Goal: Information Seeking & Learning: Learn about a topic

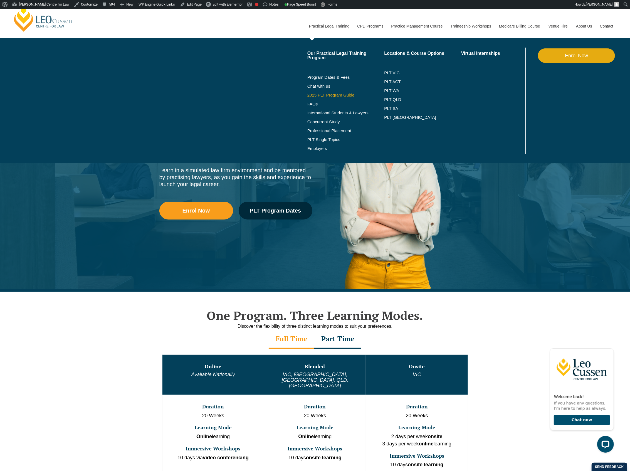
click at [325, 94] on link "2025 PLT Program Guide" at bounding box center [338, 95] width 63 height 4
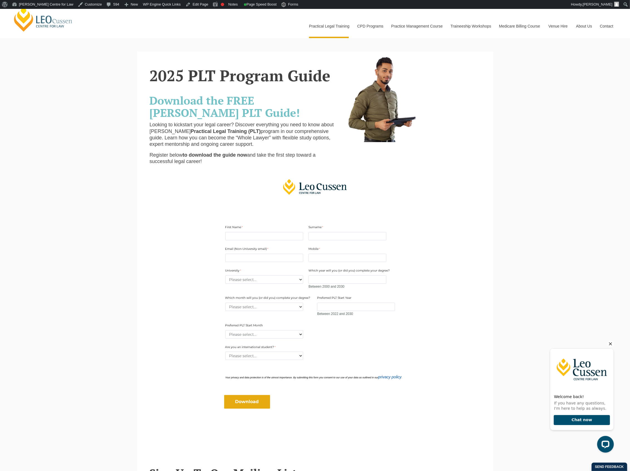
click at [609, 344] on icon "Hide greeting" at bounding box center [610, 343] width 7 height 7
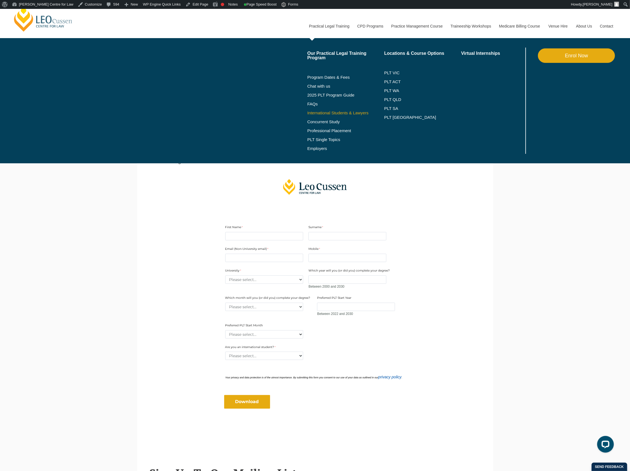
click at [333, 113] on link "International Students & Lawyers" at bounding box center [345, 113] width 77 height 4
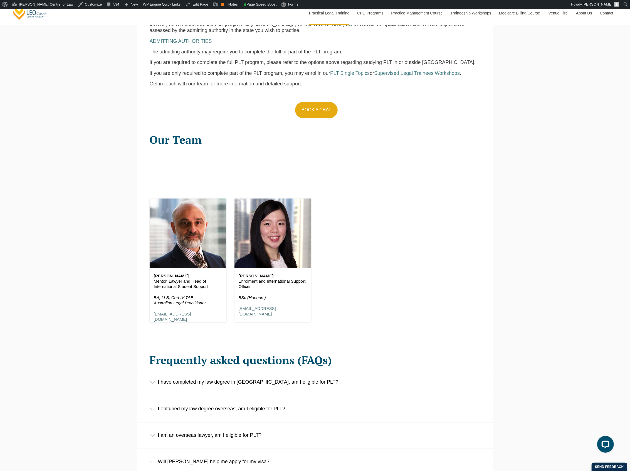
scroll to position [630, 0]
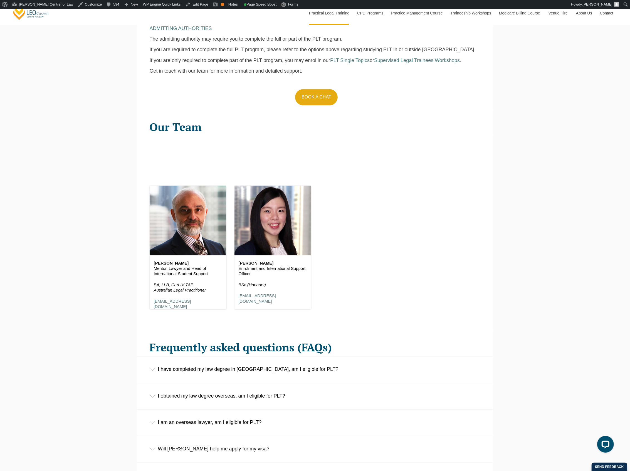
click at [81, 156] on div "[PERSON_NAME] Centre for Law Search here Practical Legal Training Our Practical…" at bounding box center [315, 246] width 630 height 1735
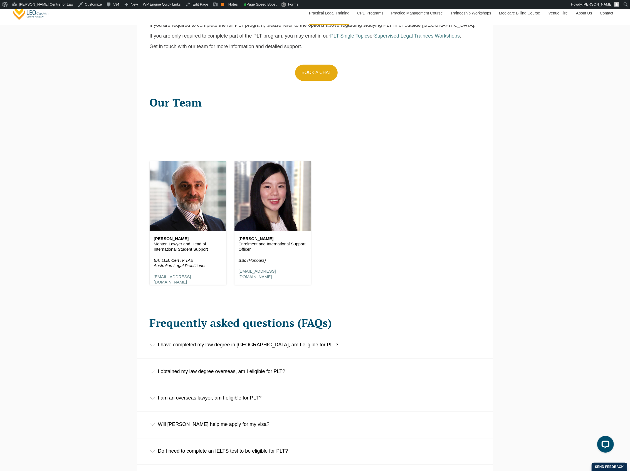
scroll to position [667, 0]
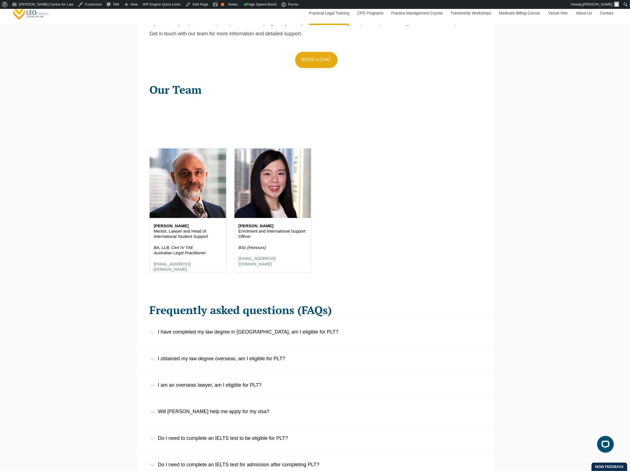
click at [81, 156] on div "Leo Cussen Centre for Law Search here Practical Legal Training Our Practical Le…" at bounding box center [315, 209] width 630 height 1735
click at [108, 178] on div "Leo Cussen Centre for Law Search here Practical Legal Training Our Practical Le…" at bounding box center [315, 209] width 630 height 1735
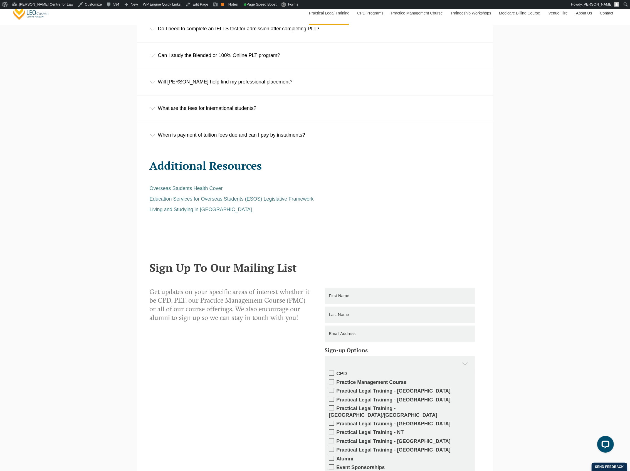
scroll to position [964, 0]
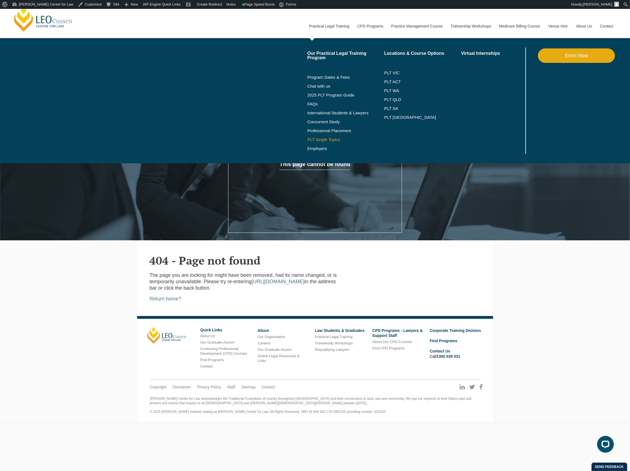
click at [326, 138] on link "PLT Single Topics" at bounding box center [345, 139] width 77 height 4
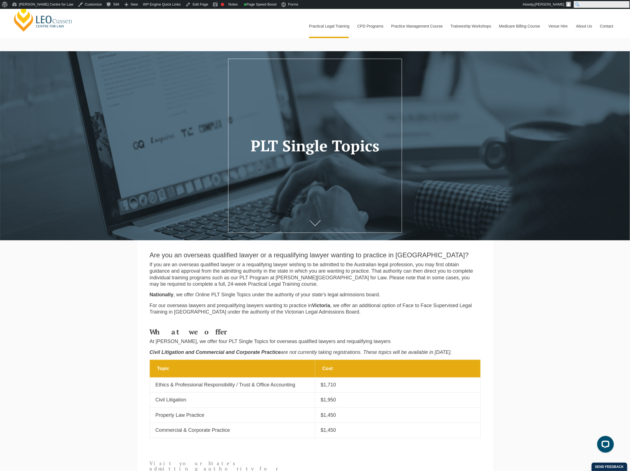
click at [625, 6] on input "Search" at bounding box center [602, 4] width 56 height 7
type input "blog"
click input "Search" at bounding box center [0, 0] width 0 height 0
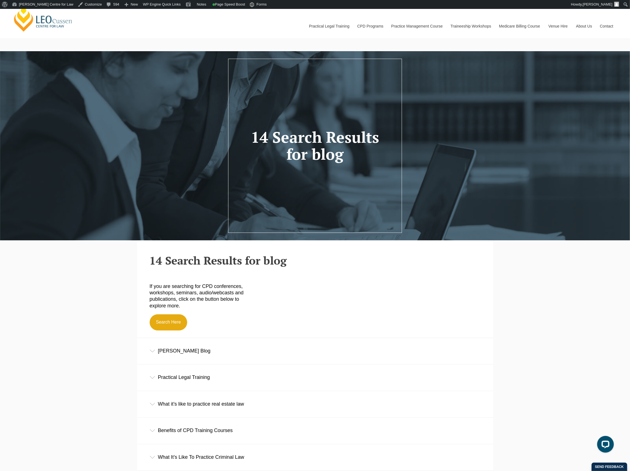
click at [285, 360] on div "[PERSON_NAME] Blog" at bounding box center [315, 351] width 356 height 26
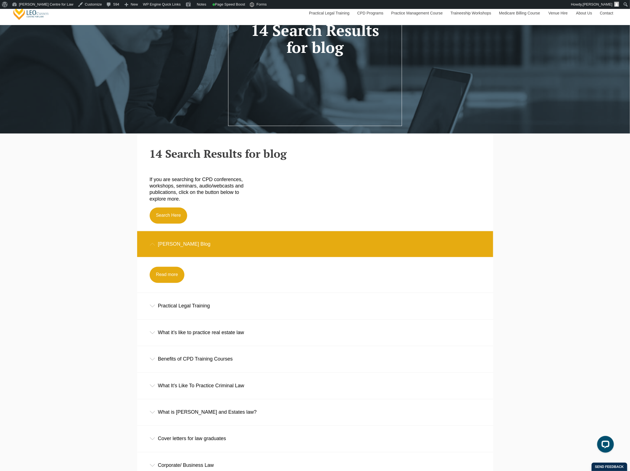
scroll to position [111, 0]
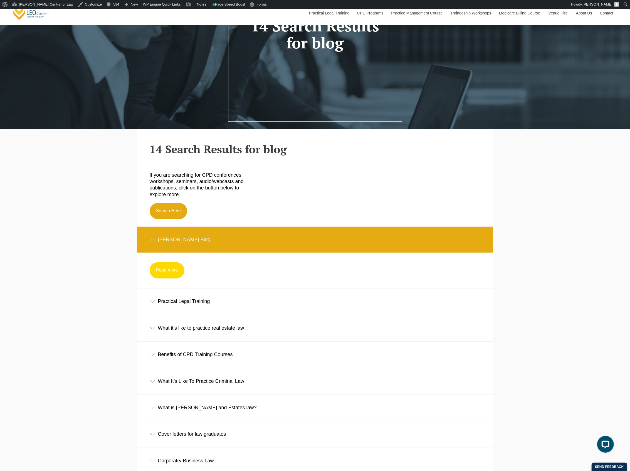
click at [172, 275] on link "Read more" at bounding box center [167, 270] width 35 height 16
